Goal: Task Accomplishment & Management: Use online tool/utility

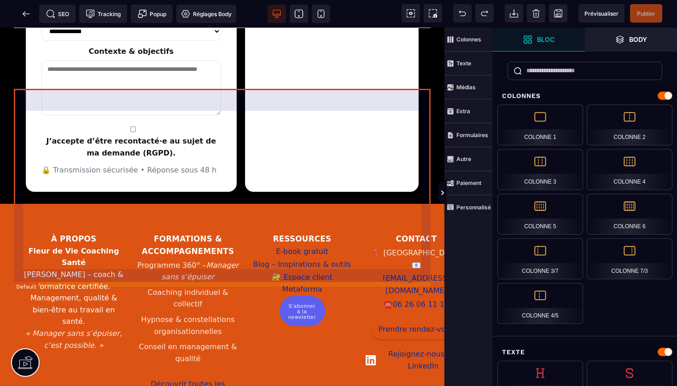
scroll to position [1876, 0]
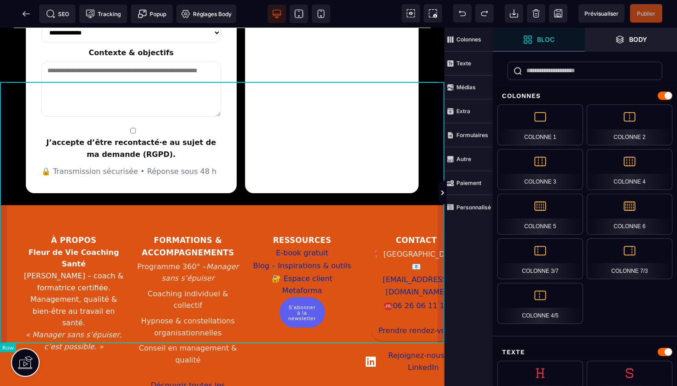
click at [441, 205] on div "À propos Fleur de Vie Coaching Santé [PERSON_NAME] – coach & formatrice certifi…" at bounding box center [222, 343] width 444 height 277
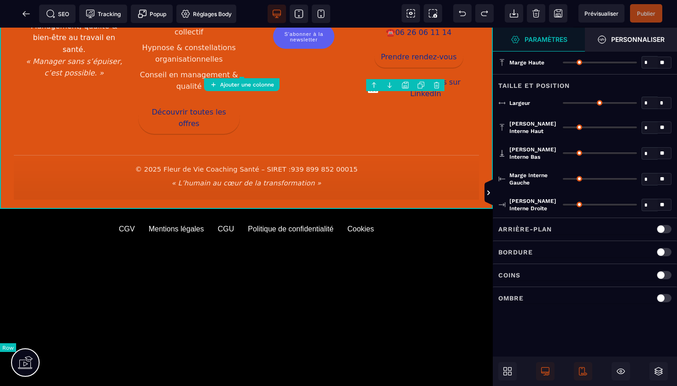
type input "*"
type input "***"
type input "*"
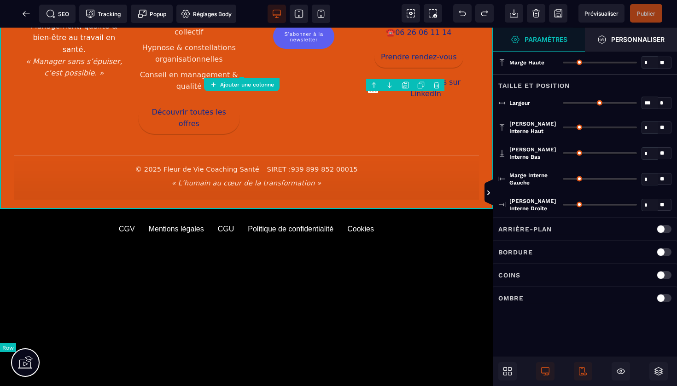
type input "**"
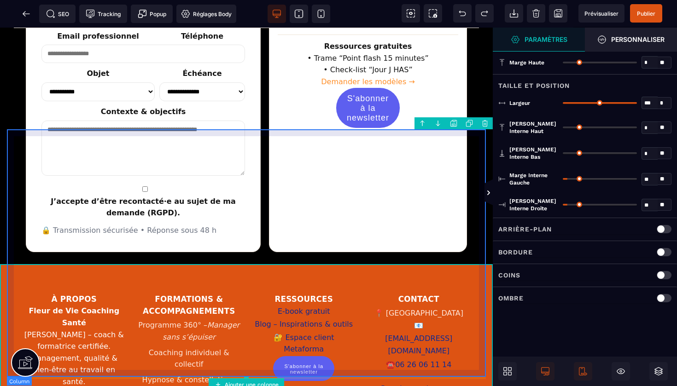
scroll to position [1548, 0]
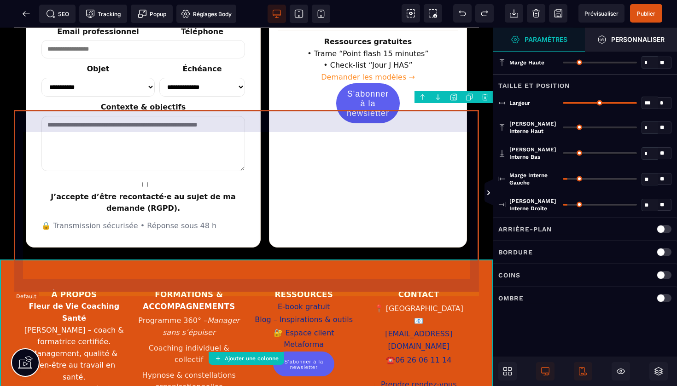
click at [365, 267] on div "À propos Fleur de Vie Coaching Santé [PERSON_NAME] – coach & formatrice certifi…" at bounding box center [246, 371] width 465 height 209
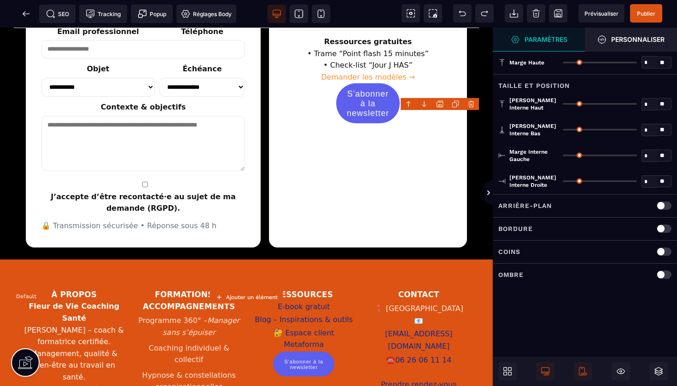
click at [365, 267] on div "À propos Fleur de Vie Coaching Santé [PERSON_NAME] – coach & formatrice certifi…" at bounding box center [246, 371] width 465 height 209
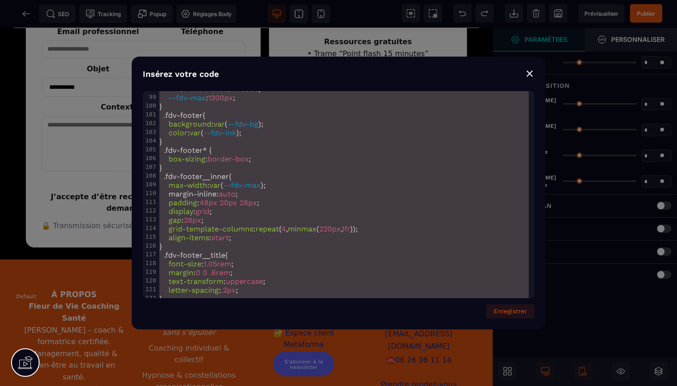
scroll to position [0, 0]
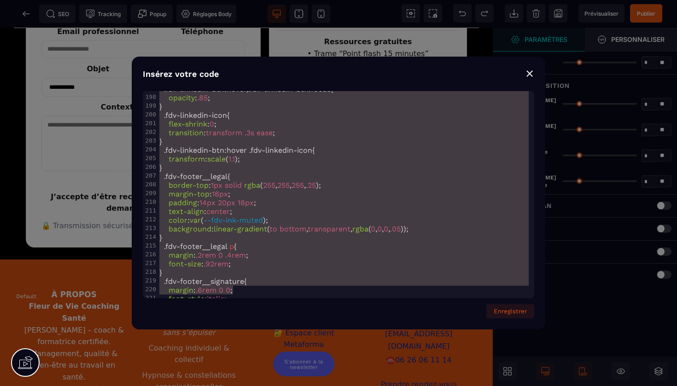
type textarea "**********"
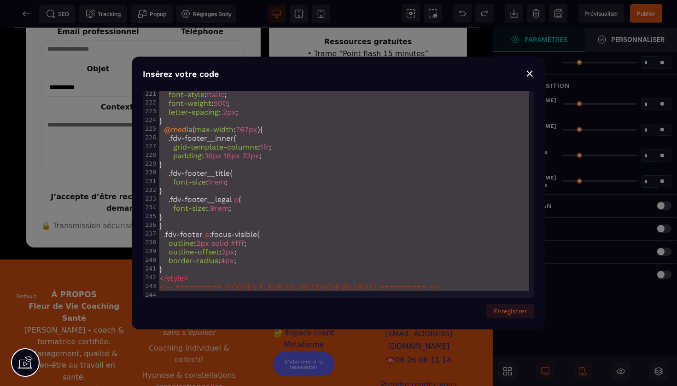
drag, startPoint x: 159, startPoint y: 98, endPoint x: 370, endPoint y: 369, distance: 343.2
copy h3 "Contact"
click at [531, 76] on div "⨯" at bounding box center [529, 73] width 9 height 13
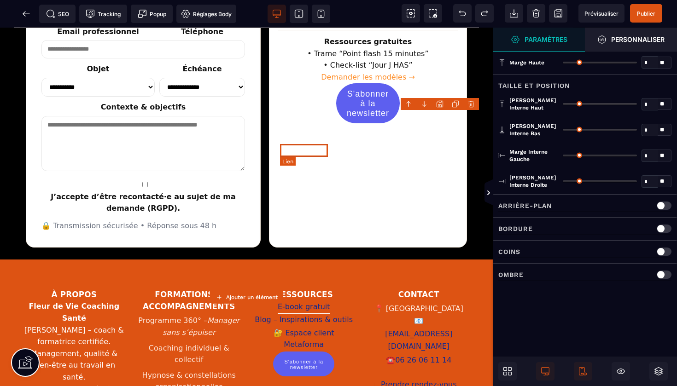
click at [315, 301] on link "E-book gratuit" at bounding box center [304, 307] width 52 height 13
select select "******"
select select "***"
select select
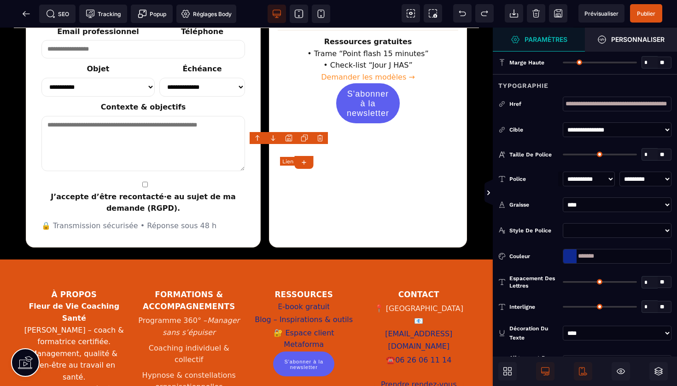
type input "*"
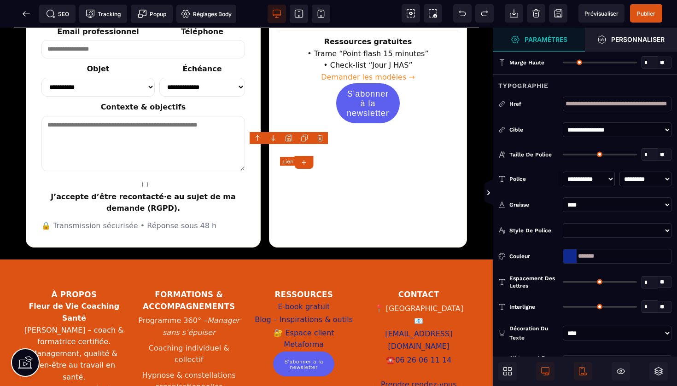
type input "*"
drag, startPoint x: 601, startPoint y: 256, endPoint x: 577, endPoint y: 256, distance: 24.4
click at [577, 256] on input "*******" at bounding box center [617, 256] width 109 height 15
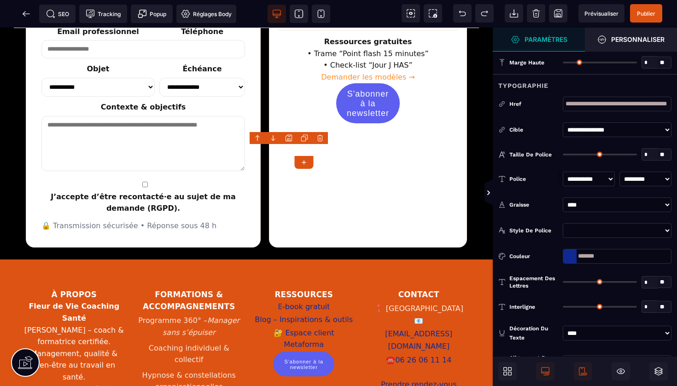
copy h3 "Contact"
click at [25, 12] on icon at bounding box center [26, 13] width 9 height 9
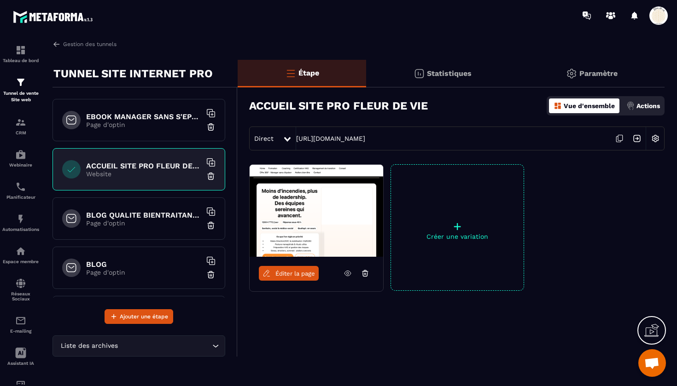
click at [163, 121] on h6 "EBOOK MANAGER SANS S'EPUISER OFFERT" at bounding box center [143, 116] width 115 height 9
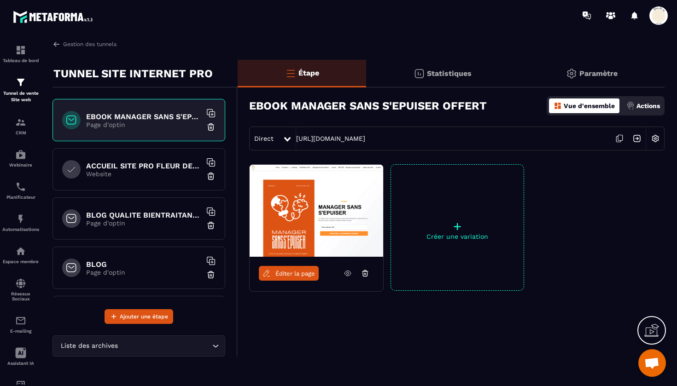
click at [621, 139] on icon at bounding box center [619, 138] width 17 height 17
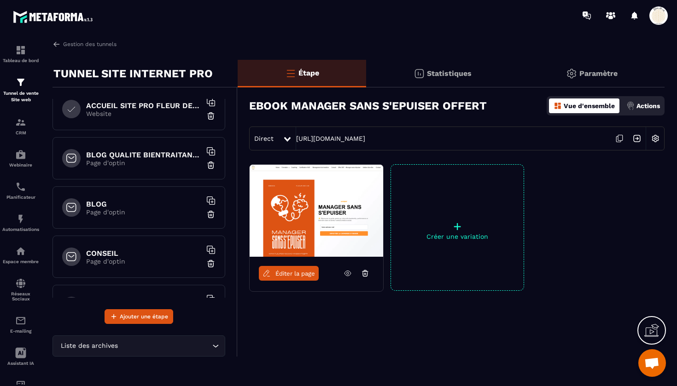
scroll to position [63, 0]
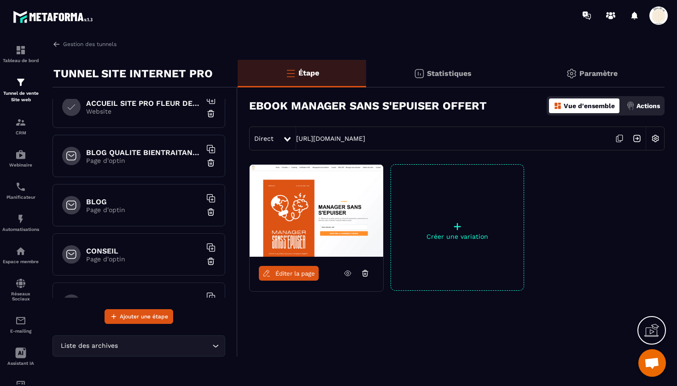
click at [137, 197] on div "BLOG Page d'optin" at bounding box center [138, 205] width 173 height 42
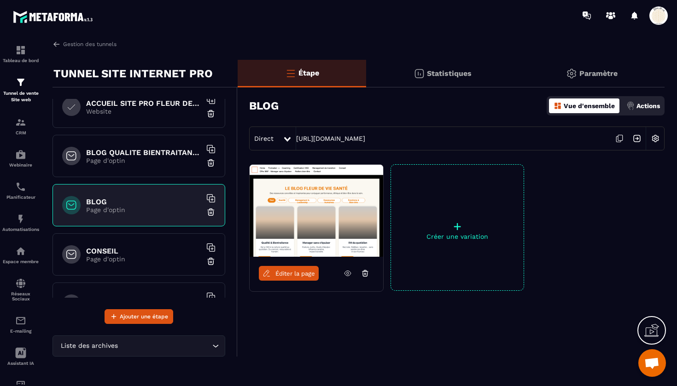
click at [622, 137] on icon at bounding box center [619, 138] width 17 height 17
click at [121, 117] on div "ACCUEIL SITE PRO FLEUR DE VIE Website" at bounding box center [138, 107] width 173 height 42
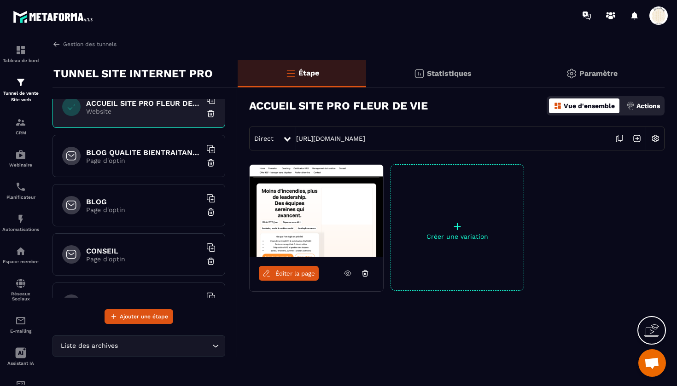
click at [620, 137] on icon at bounding box center [619, 138] width 17 height 17
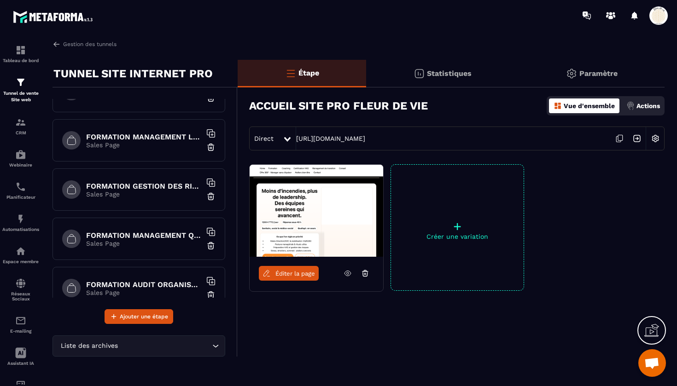
scroll to position [580, 0]
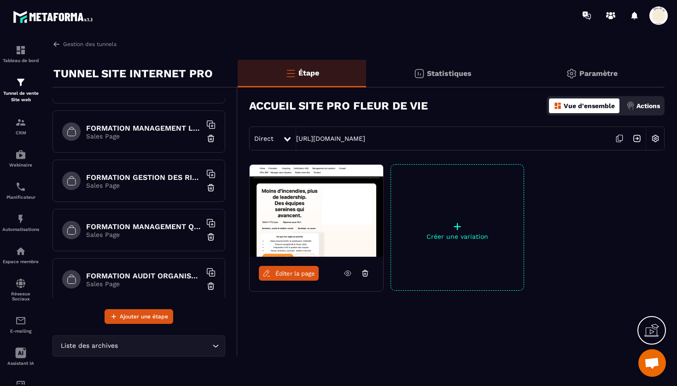
click at [155, 227] on h6 "FORMATION MANAGEMENT QUALITE ET RISQUES EN ESSMS" at bounding box center [143, 226] width 115 height 9
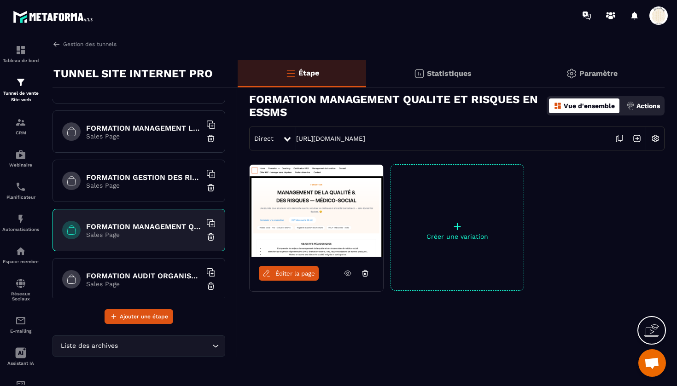
click at [288, 272] on span "Éditer la page" at bounding box center [295, 273] width 40 height 7
